Goal: Navigation & Orientation: Understand site structure

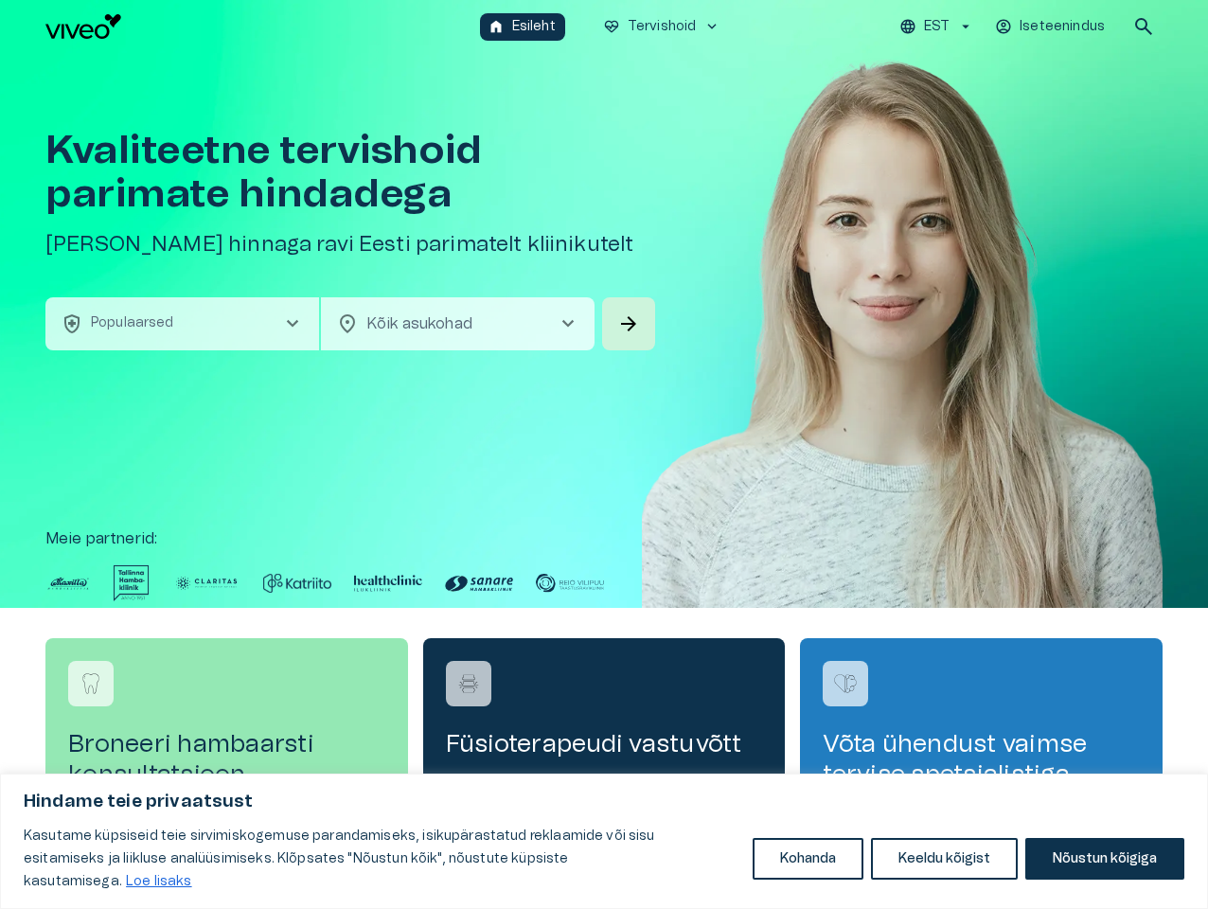
click at [808, 870] on button "Kohanda" at bounding box center [808, 859] width 111 height 42
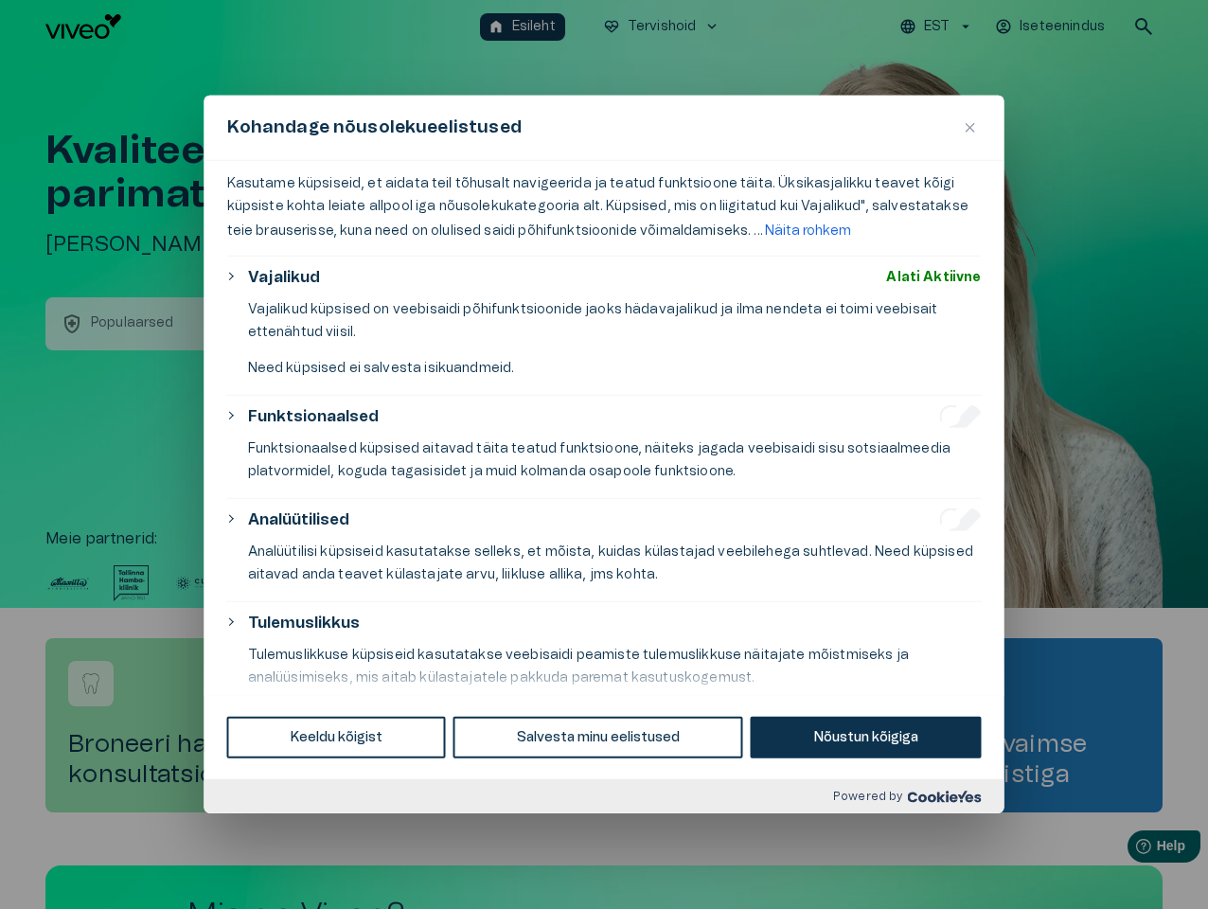
click at [945, 870] on div at bounding box center [604, 454] width 1208 height 909
click at [1104, 870] on div at bounding box center [604, 454] width 1208 height 909
click at [604, 244] on p "Kasutame küpsiseid, et aidata teil tõhusalt navigeerida ja teatud funktsioone t…" at bounding box center [604, 208] width 755 height 72
click at [940, 27] on div at bounding box center [604, 454] width 1208 height 909
click at [1052, 27] on div at bounding box center [604, 454] width 1208 height 909
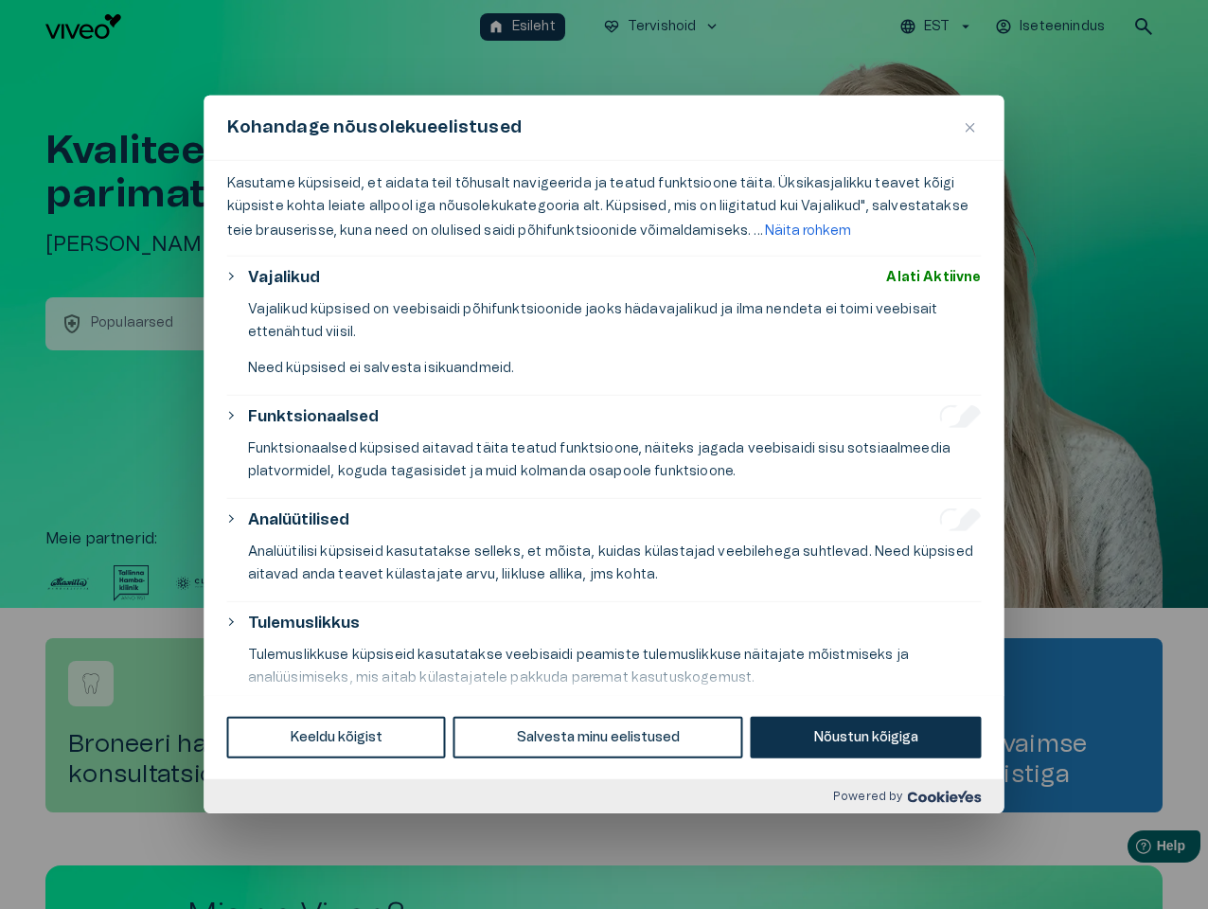
click at [1144, 27] on div at bounding box center [604, 454] width 1208 height 909
click at [182, 324] on div at bounding box center [604, 454] width 1208 height 909
click at [457, 324] on p "Vajalikud küpsised on veebisaidi põhifunktsioonide jaoks hädavajalikud ja ilma …" at bounding box center [615, 320] width 734 height 45
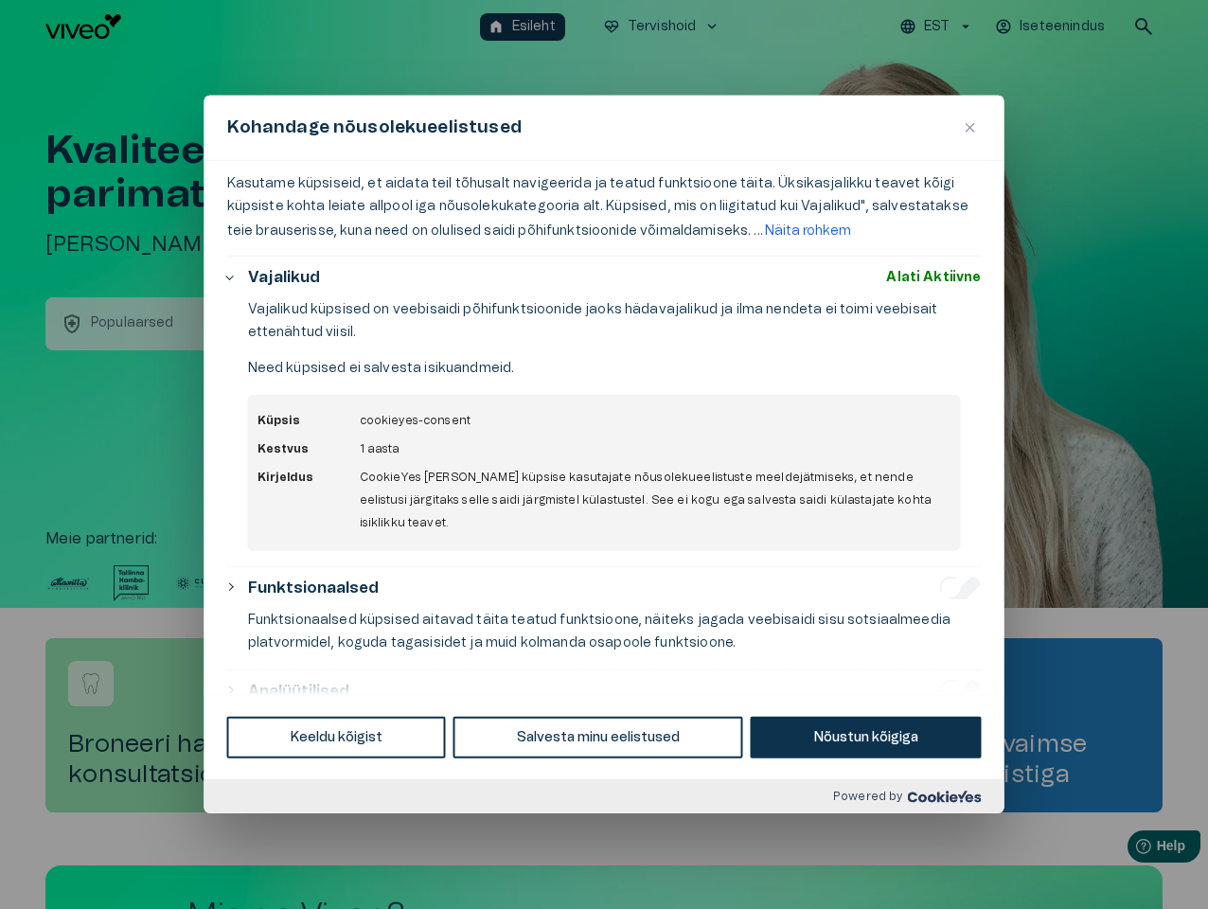
click at [629, 324] on p "Vajalikud küpsised on veebisaidi põhifunktsioonide jaoks hädavajalikud ja ilma …" at bounding box center [615, 320] width 734 height 45
